Goal: Transaction & Acquisition: Download file/media

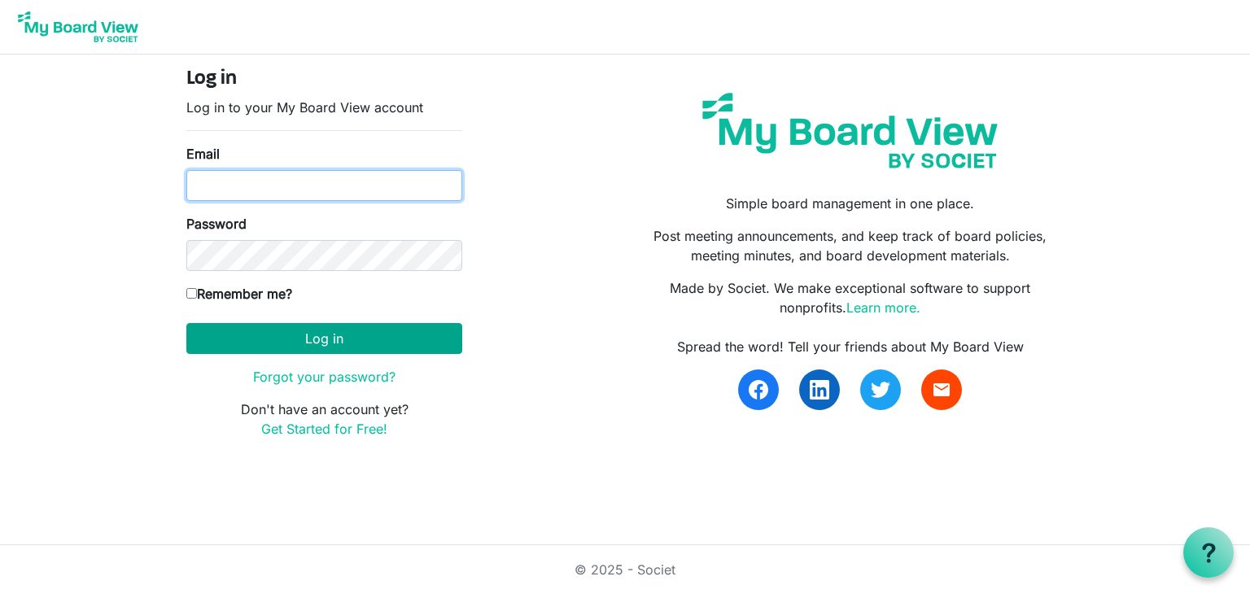
type input "jamesmgordon63@gmail.com"
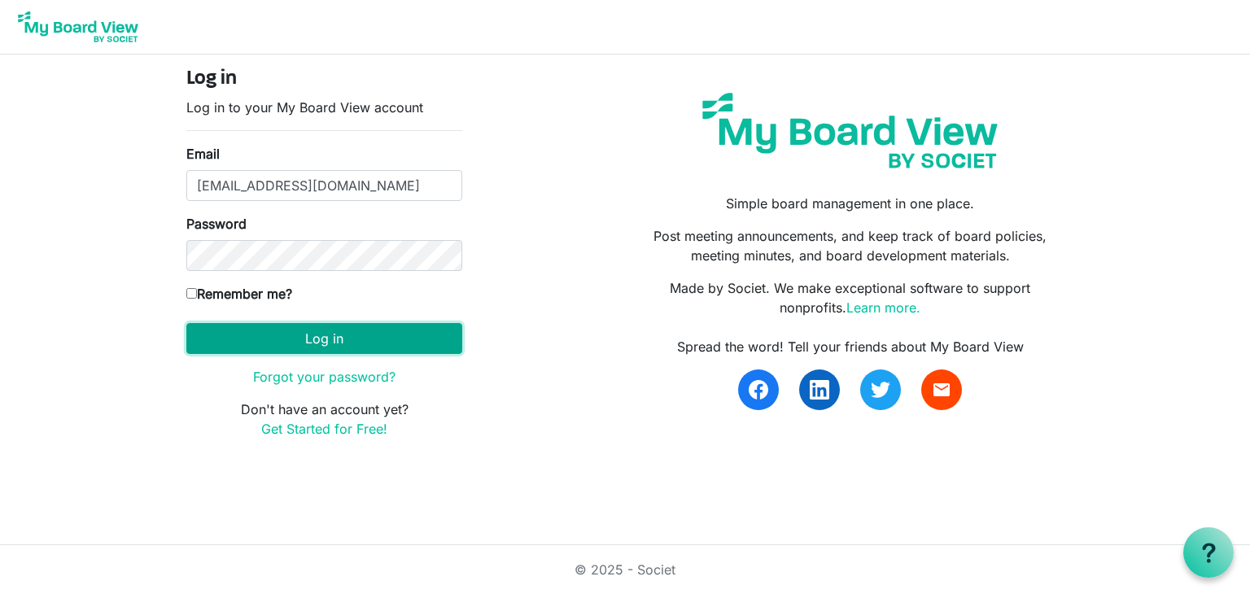
click at [355, 341] on button "Log in" at bounding box center [324, 338] width 276 height 31
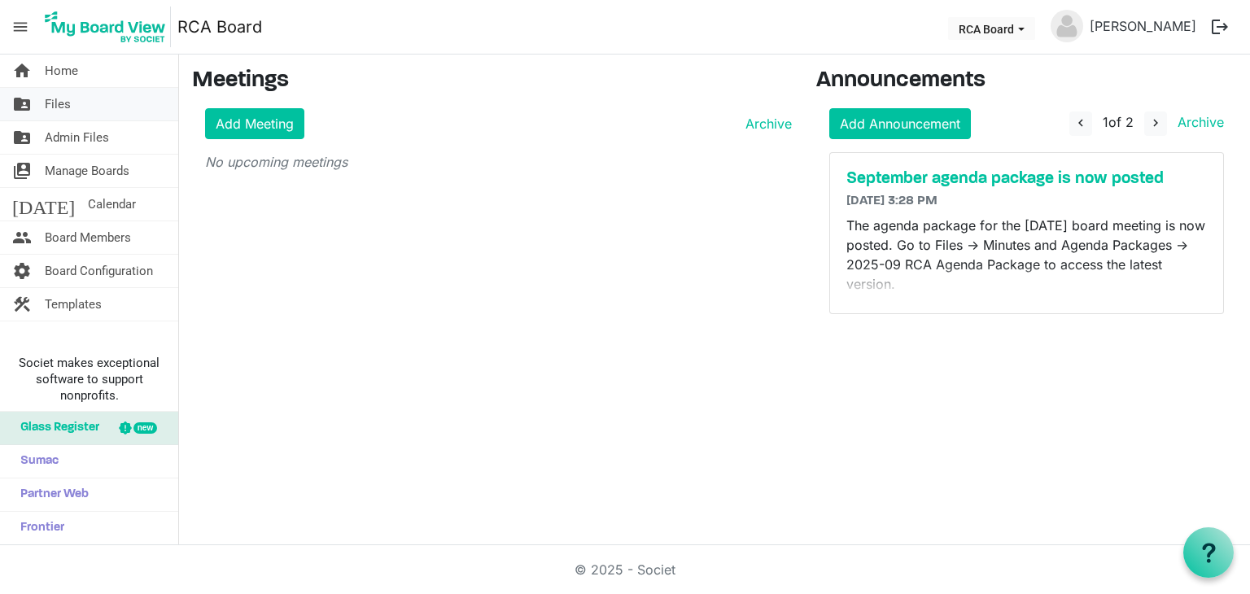
click at [55, 107] on span "Files" at bounding box center [58, 104] width 26 height 33
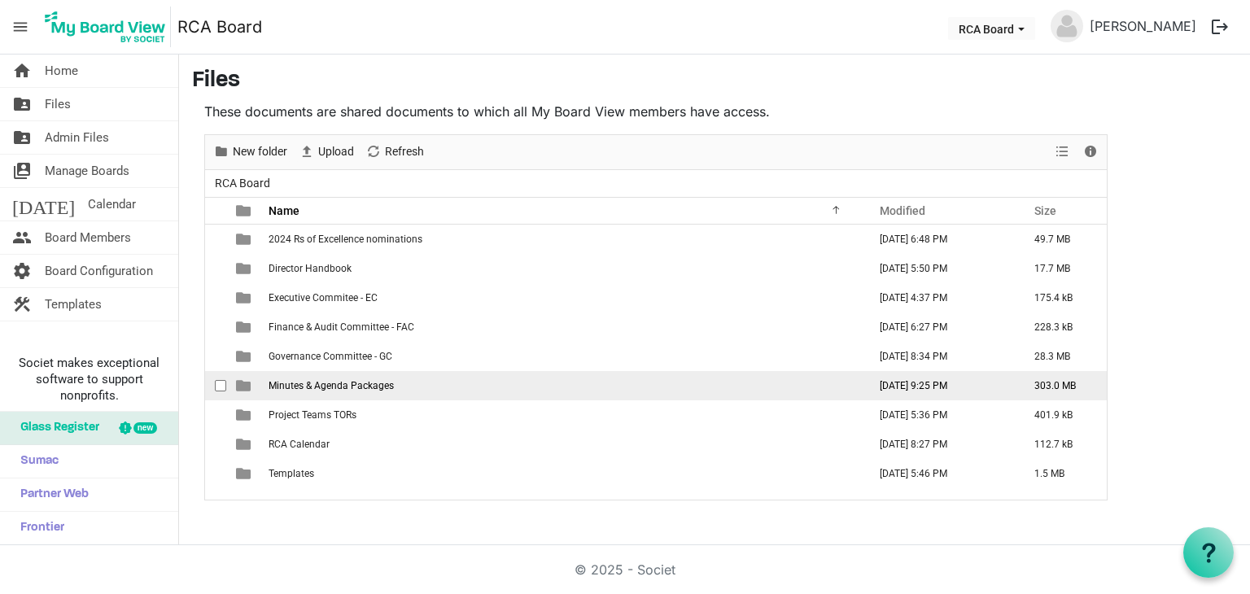
click at [546, 390] on td "Minutes & Agenda Packages" at bounding box center [563, 385] width 599 height 29
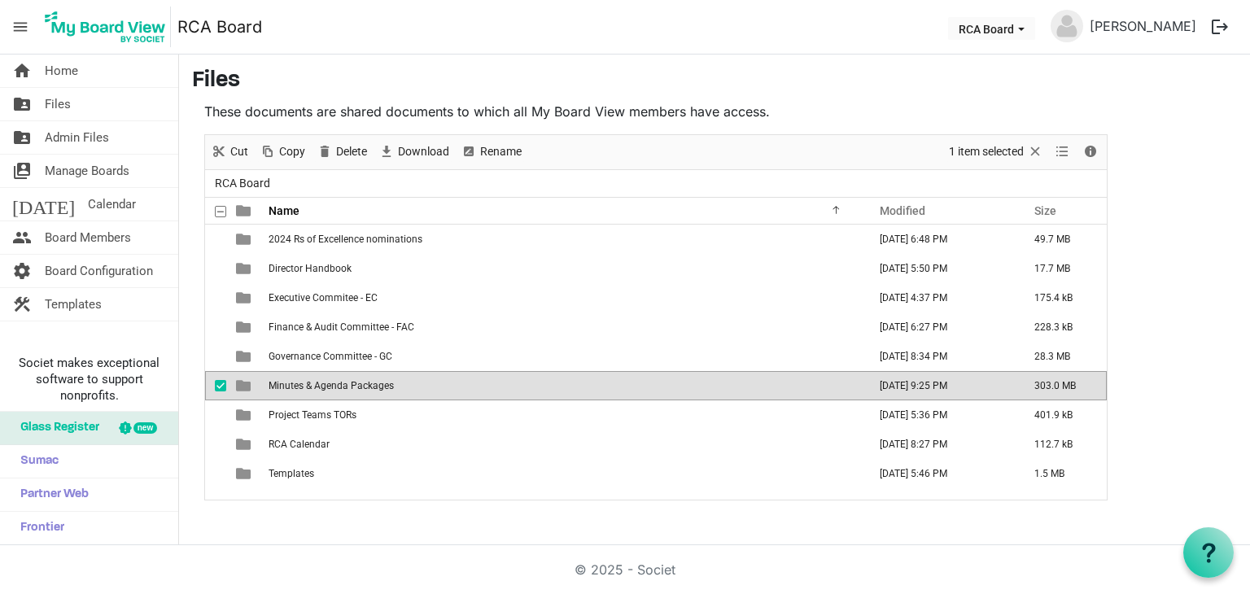
click at [546, 390] on td "Minutes & Agenda Packages" at bounding box center [563, 385] width 599 height 29
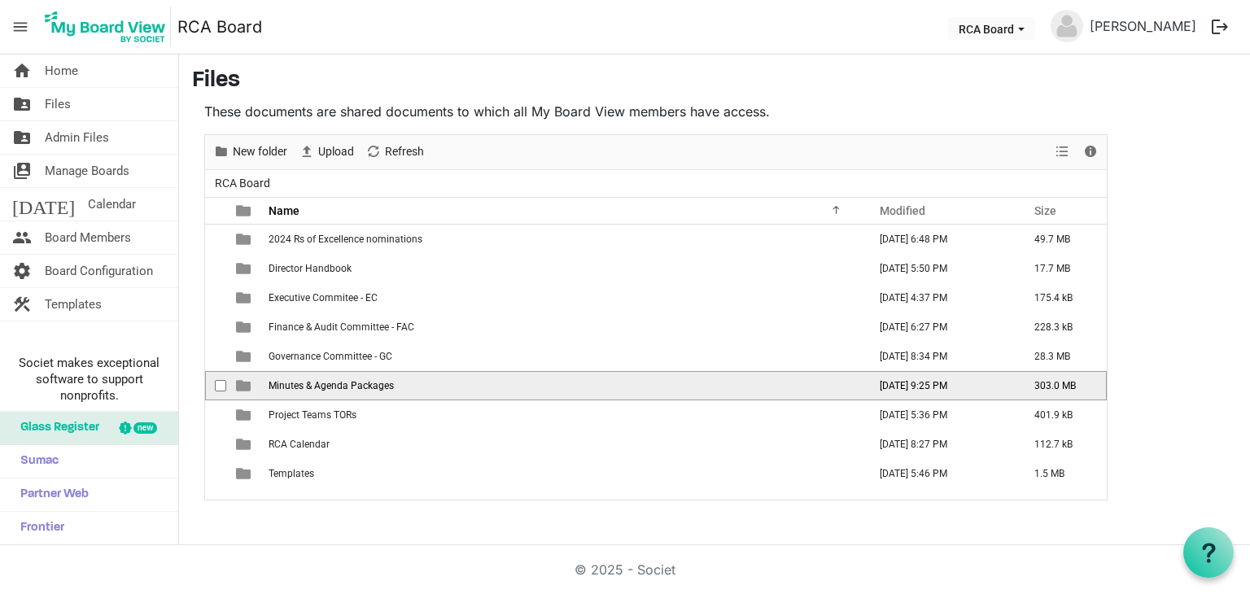
click at [546, 389] on td "Minutes & Agenda Packages" at bounding box center [563, 385] width 599 height 29
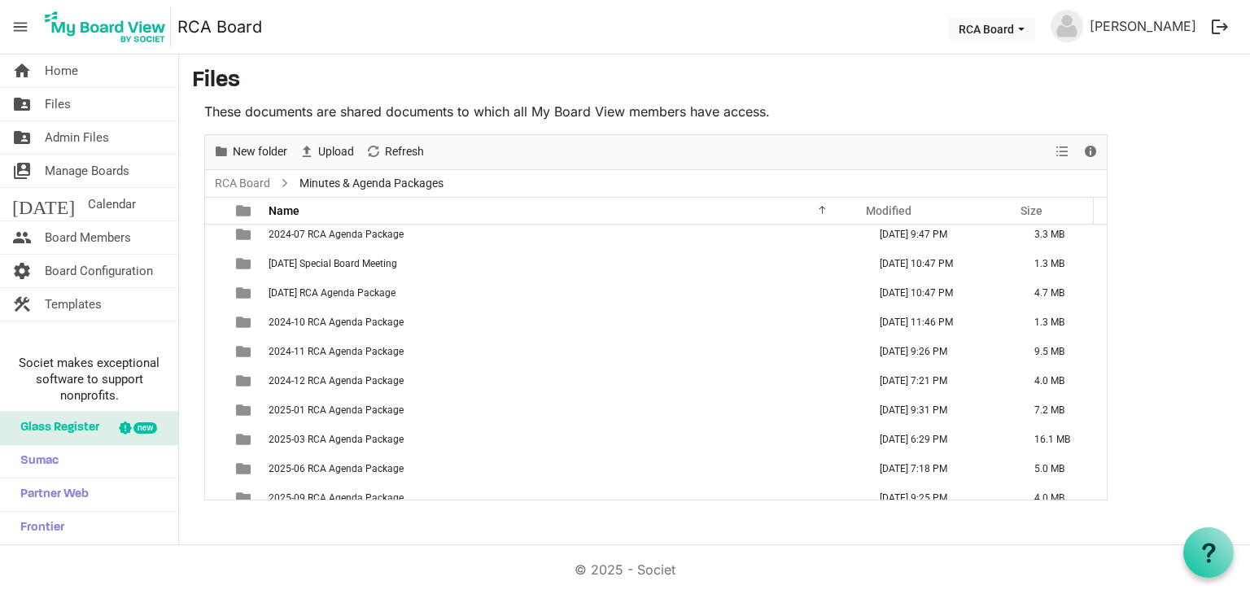
scroll to position [749, 0]
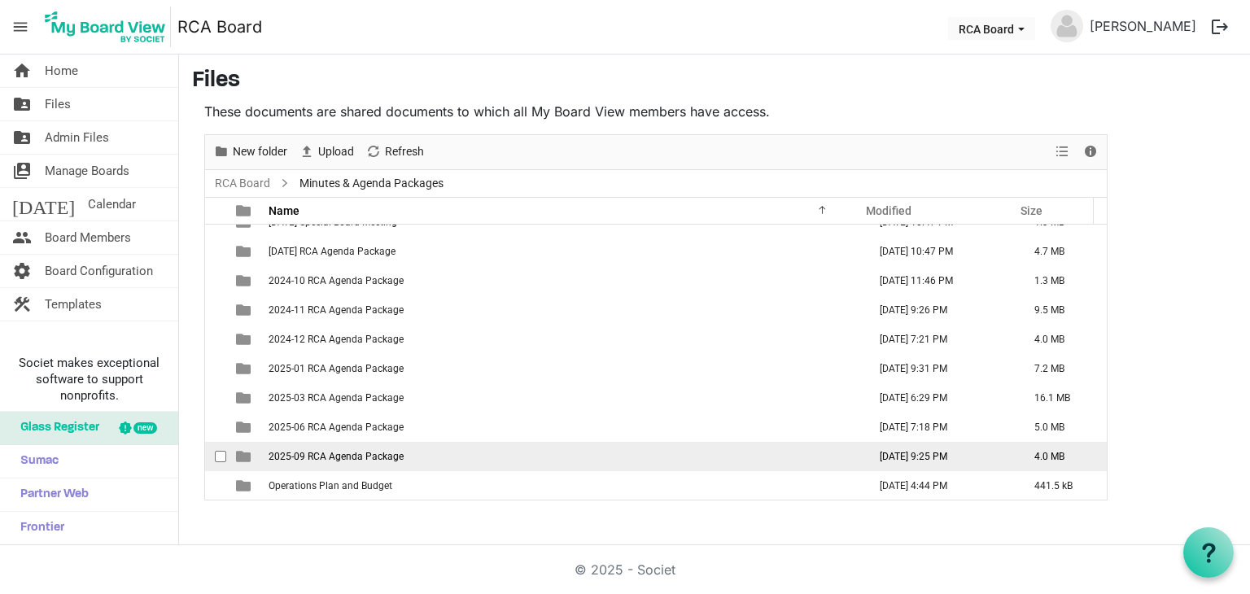
click at [592, 449] on td "2025-09 RCA Agenda Package" at bounding box center [563, 456] width 599 height 29
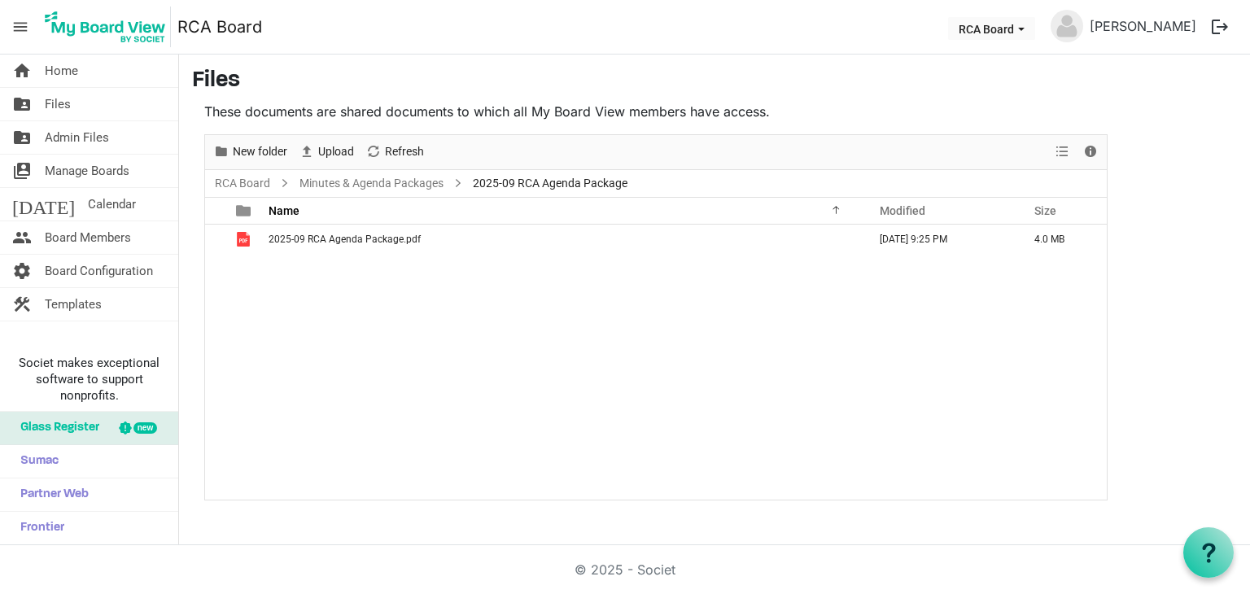
scroll to position [0, 0]
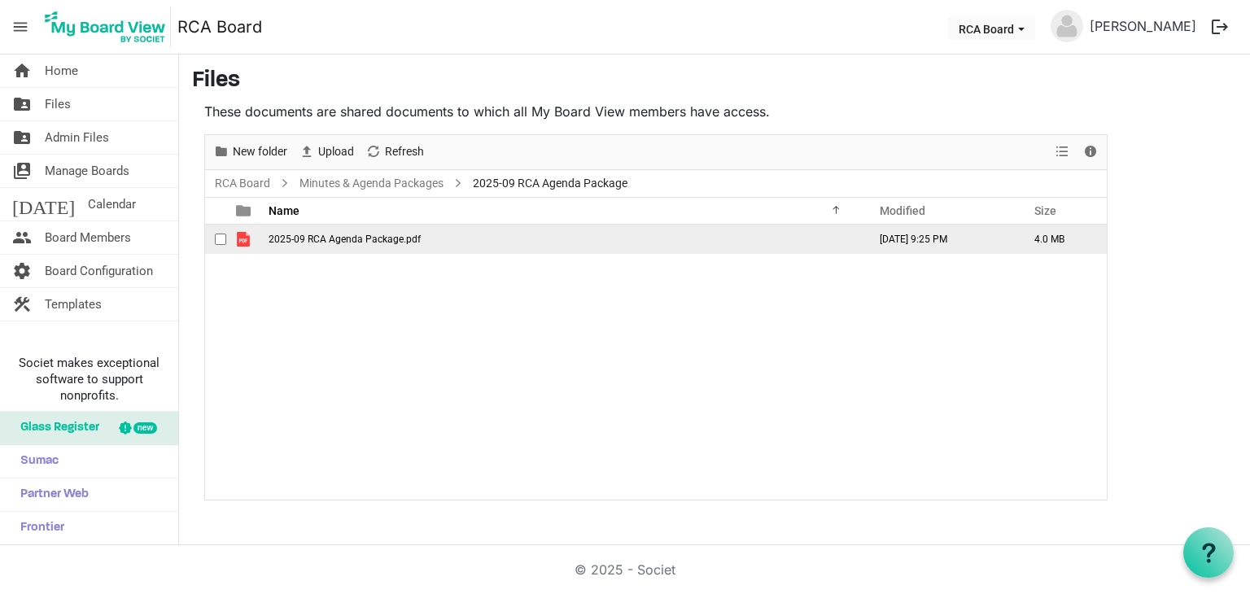
click at [219, 234] on span "checkbox" at bounding box center [220, 239] width 11 height 11
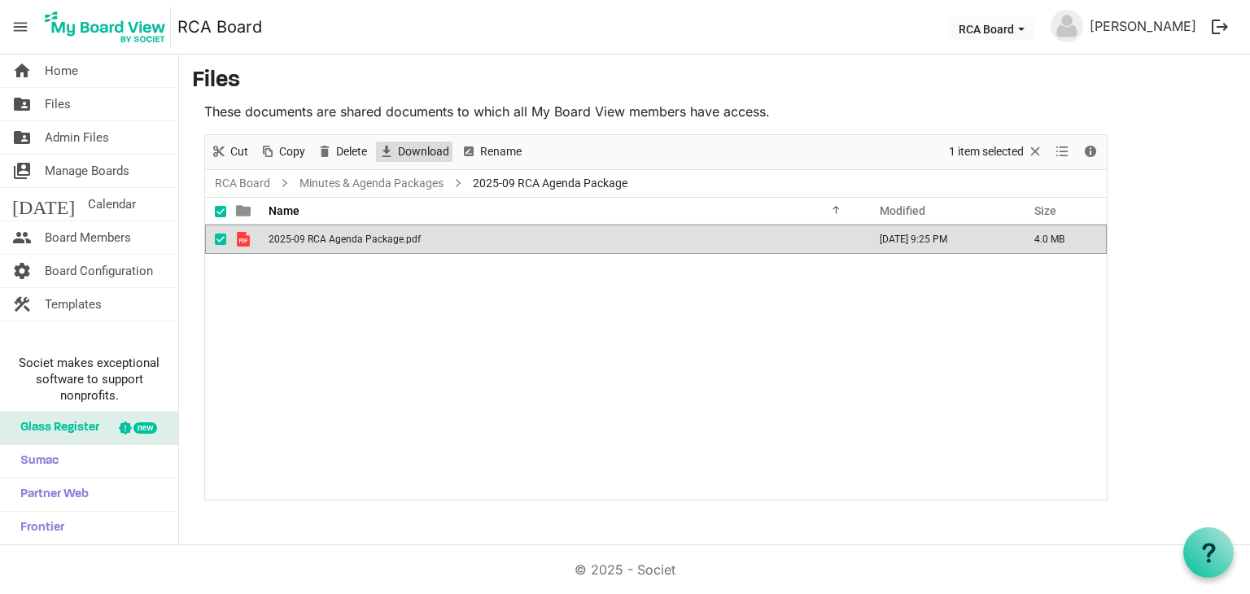
click at [447, 147] on span "Download" at bounding box center [423, 152] width 55 height 20
